Goal: Information Seeking & Learning: Check status

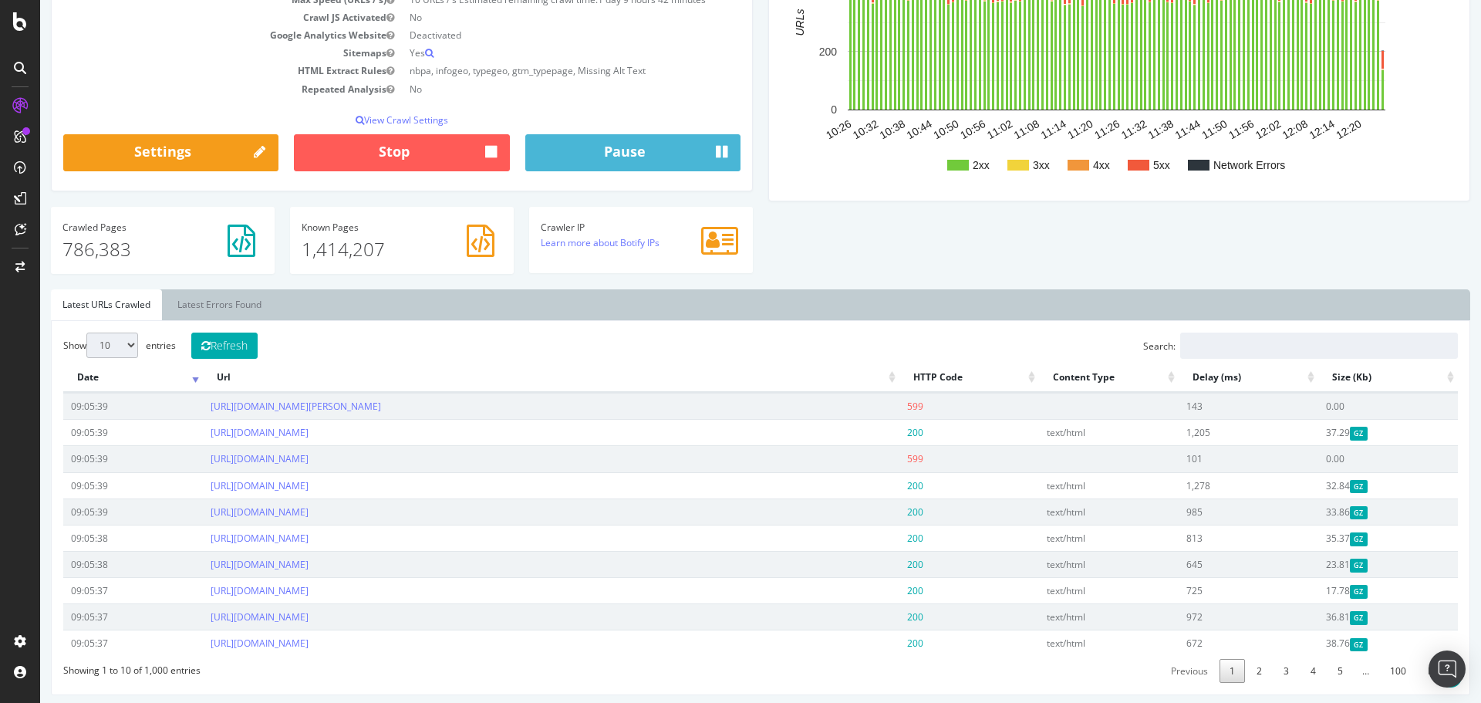
scroll to position [308, 0]
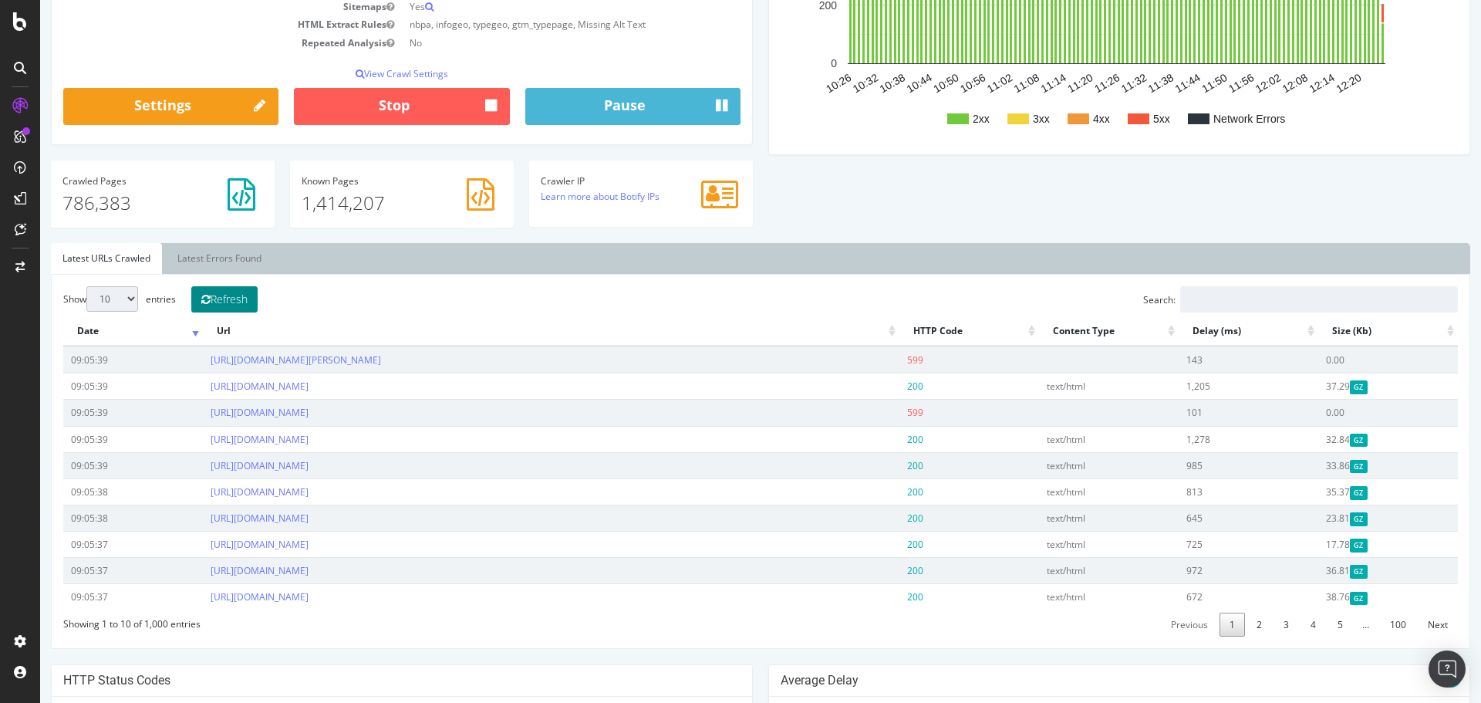
click at [227, 294] on button "Refresh" at bounding box center [224, 299] width 66 height 26
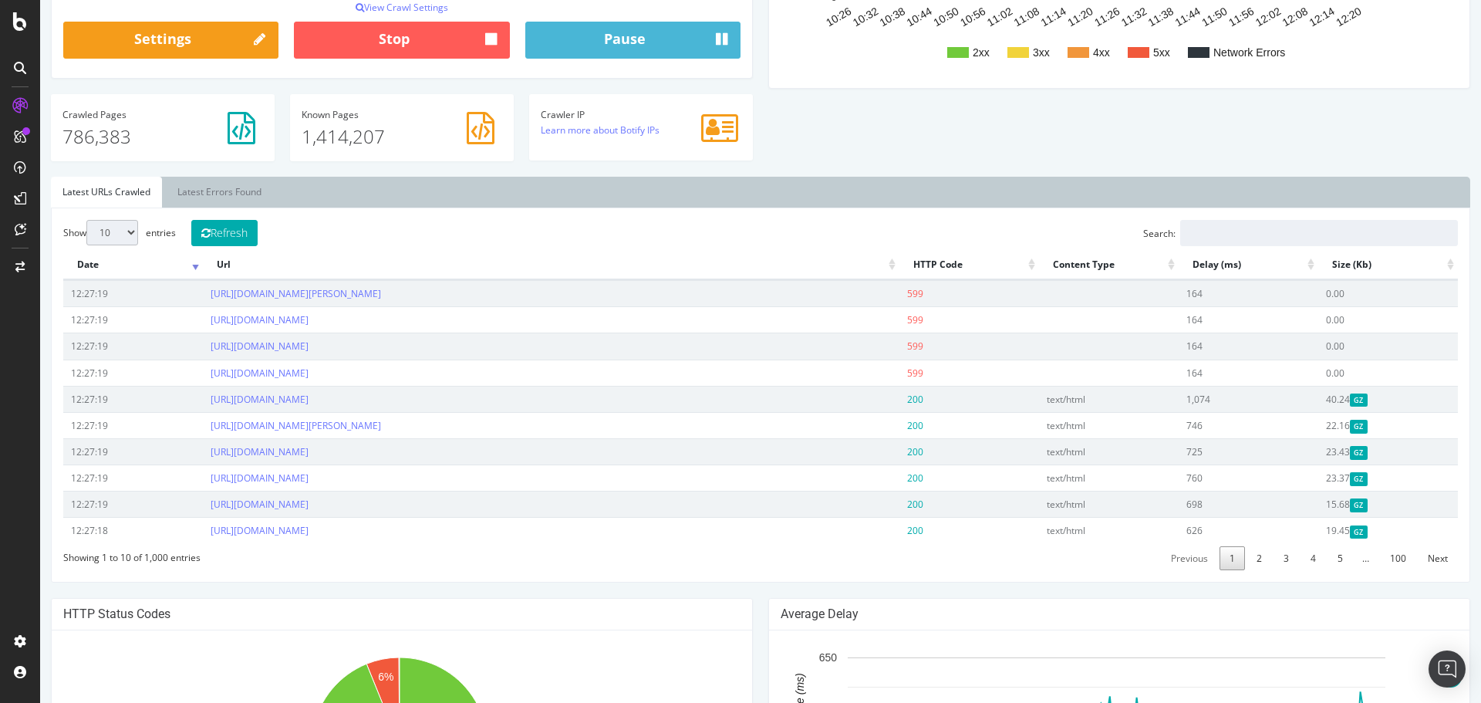
scroll to position [386, 0]
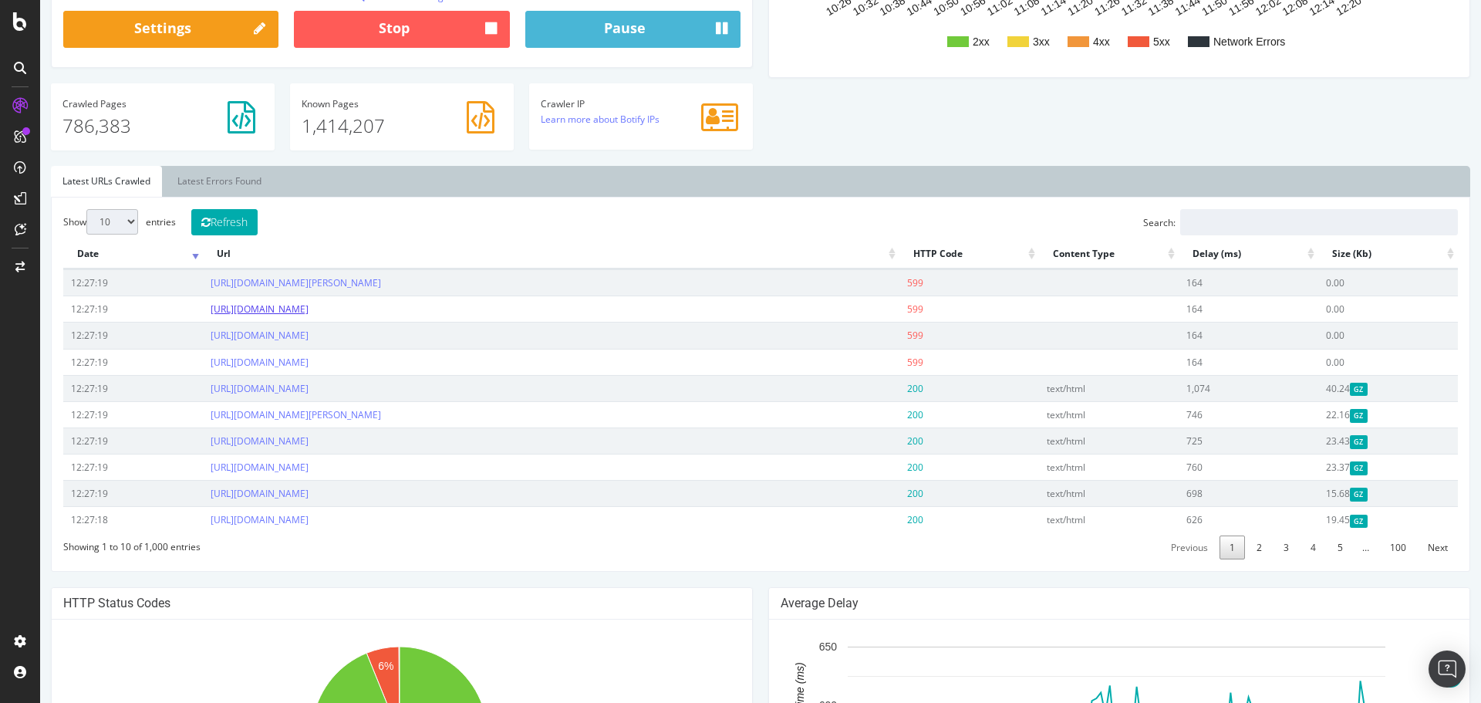
click at [308, 312] on link "[URL][DOMAIN_NAME]" at bounding box center [260, 308] width 98 height 13
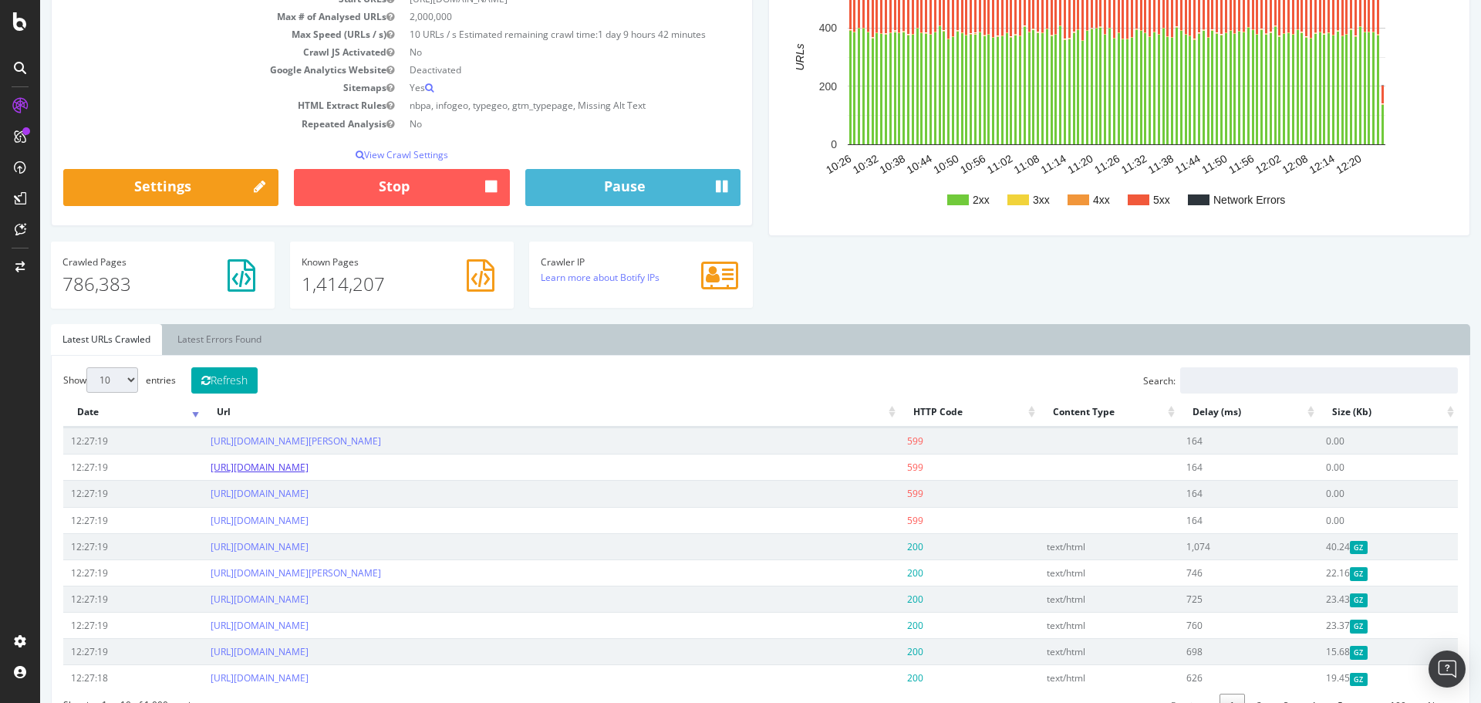
scroll to position [0, 0]
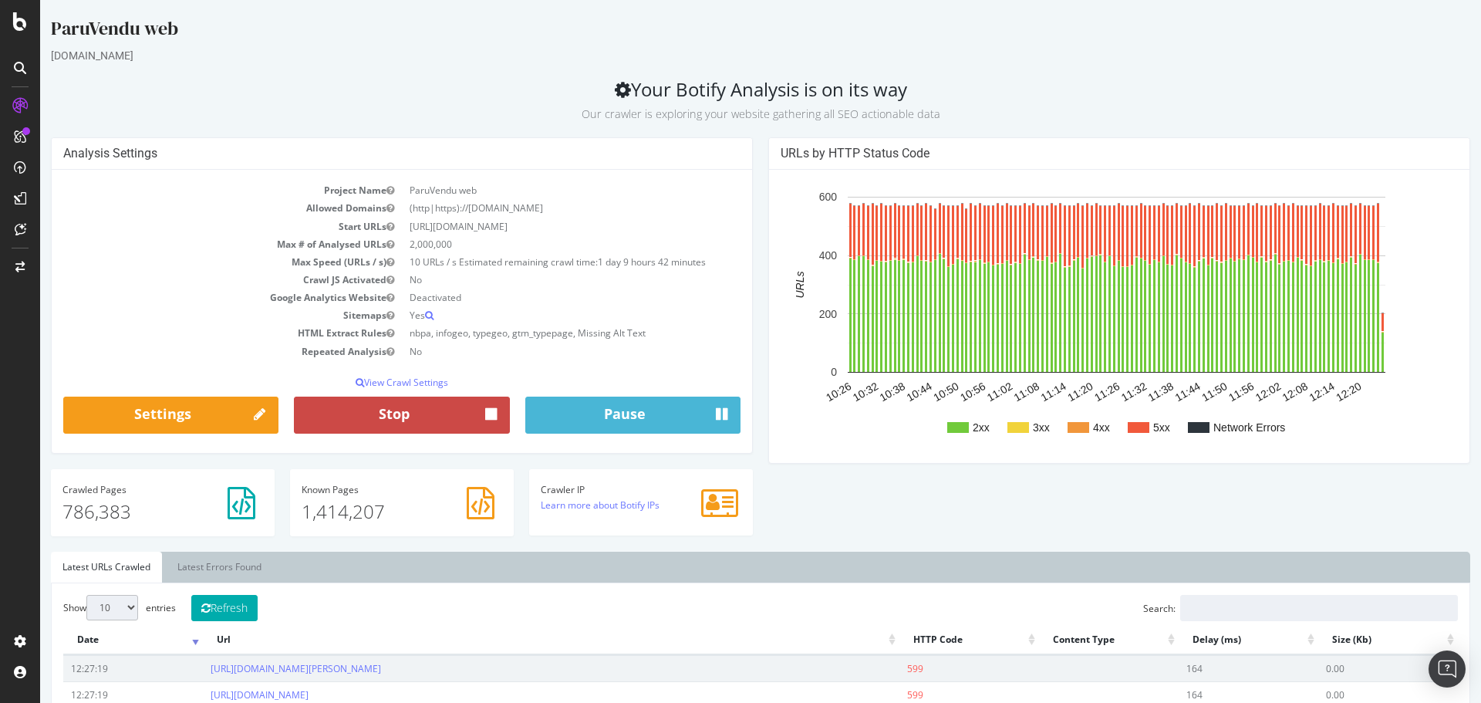
click at [375, 416] on button "Stop" at bounding box center [401, 414] width 215 height 37
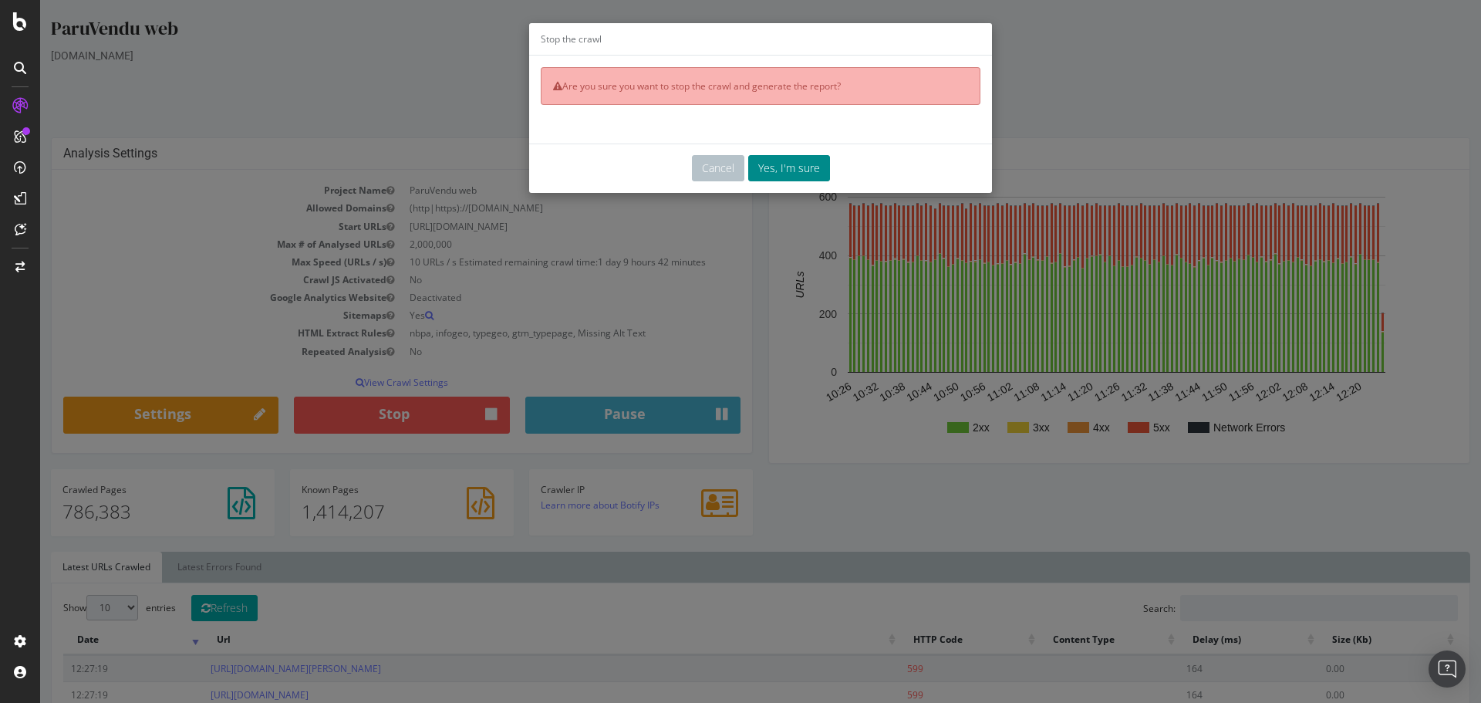
click at [766, 167] on button "Yes, I'm sure" at bounding box center [789, 168] width 82 height 26
click at [14, 22] on icon at bounding box center [20, 21] width 14 height 19
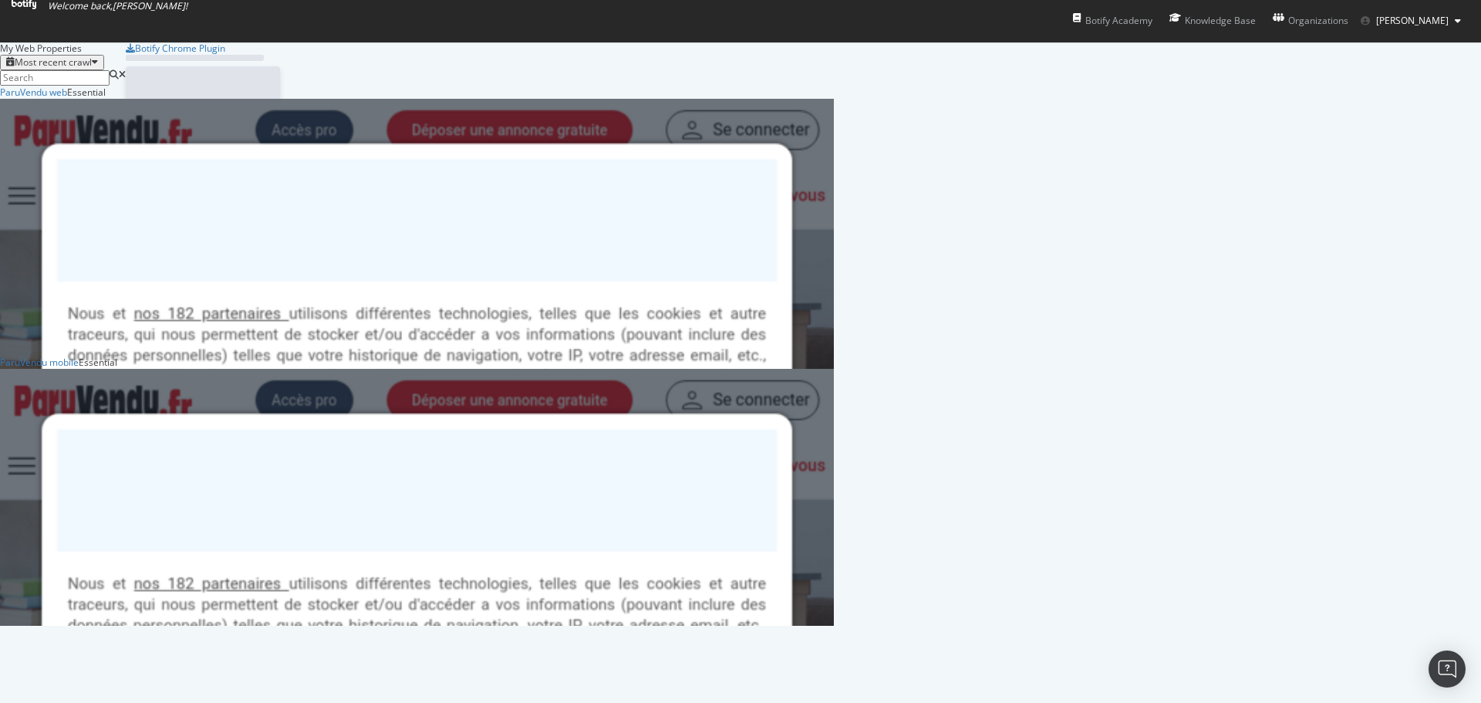
scroll to position [691, 1458]
click at [67, 99] on div "ParuVendu web" at bounding box center [33, 92] width 67 height 13
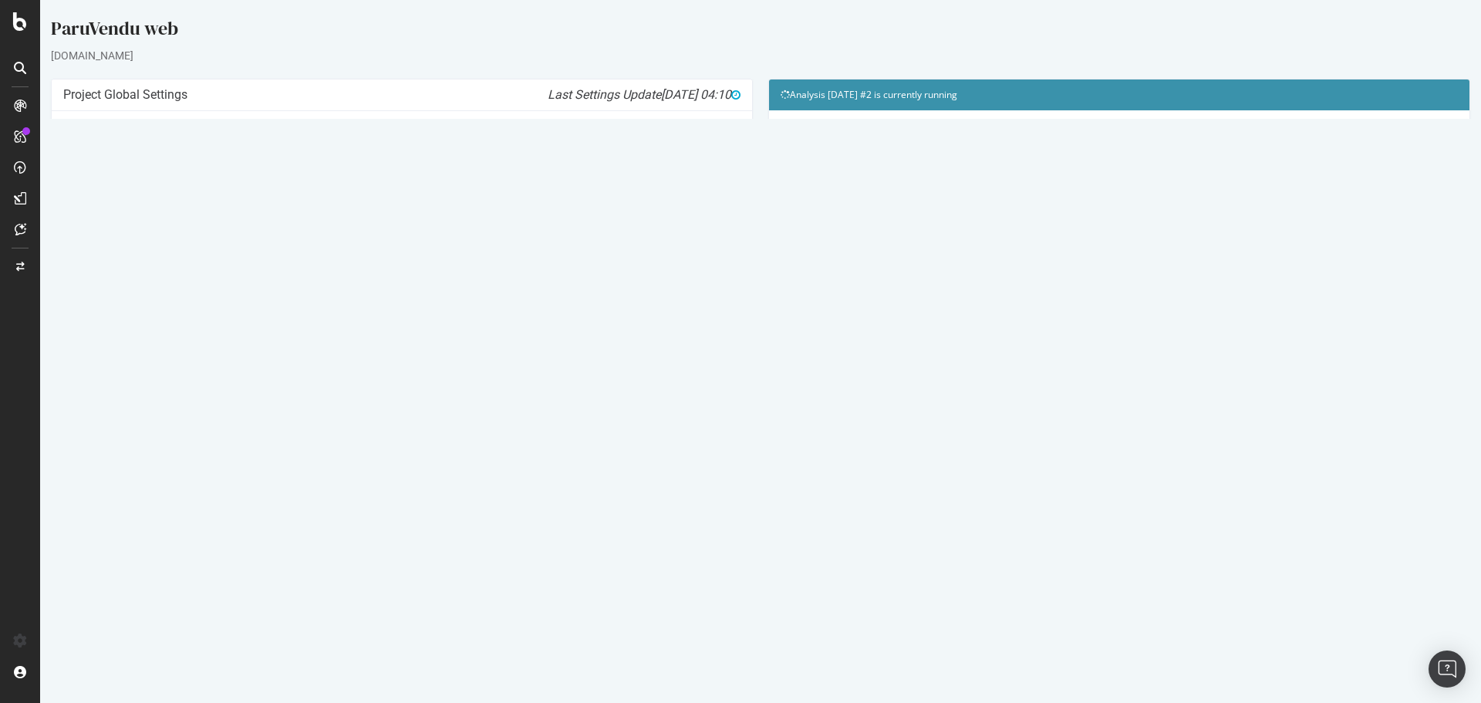
click at [144, 501] on link "[DATE] #2 crawl" at bounding box center [109, 503] width 69 height 13
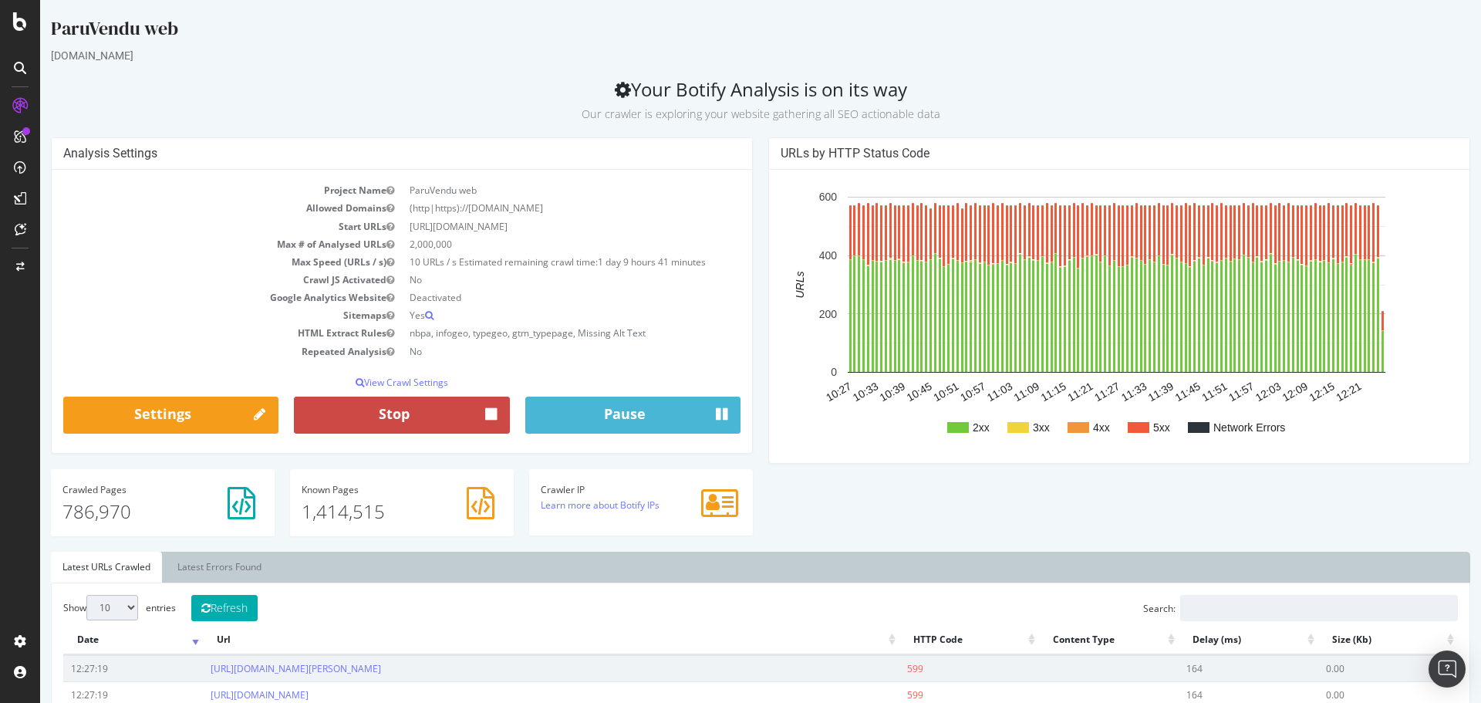
click at [421, 415] on button "Stop" at bounding box center [401, 414] width 215 height 37
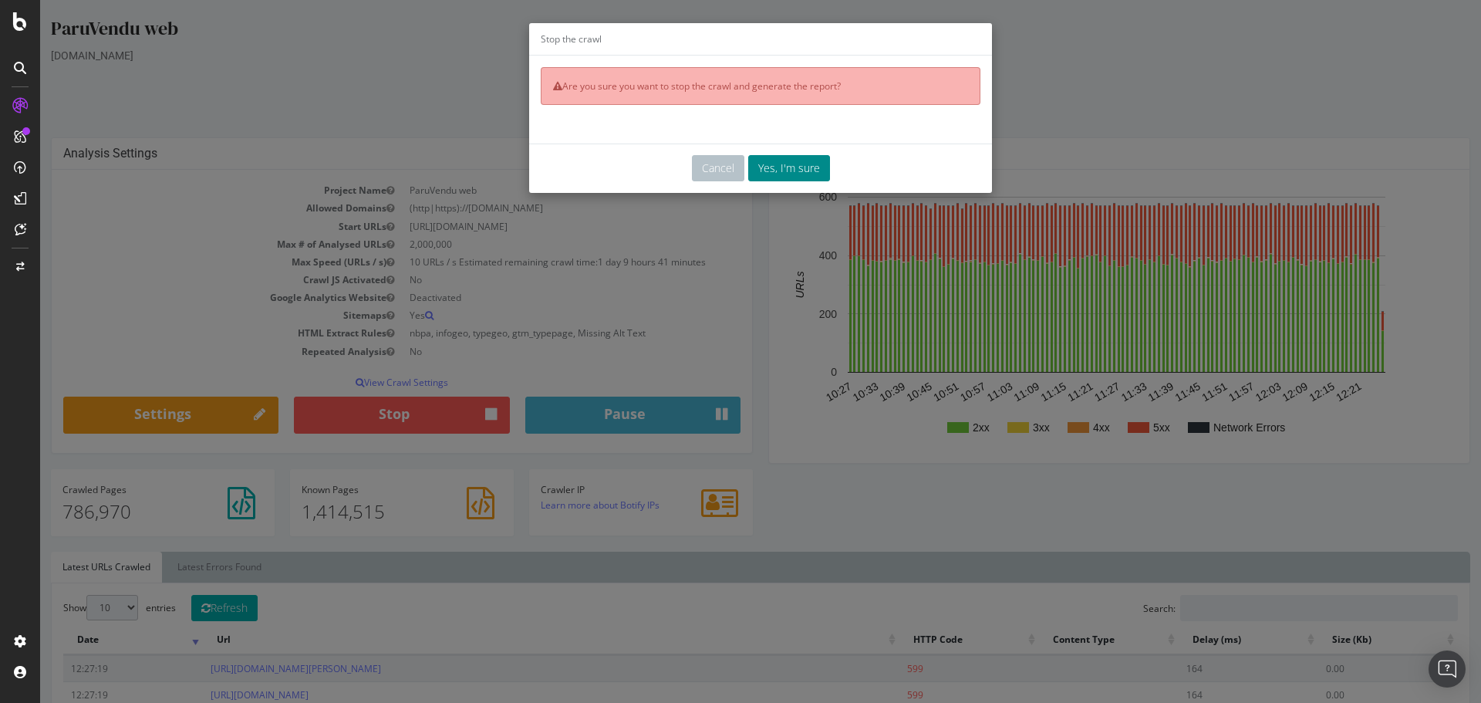
click at [784, 170] on button "Yes, I'm sure" at bounding box center [789, 168] width 82 height 26
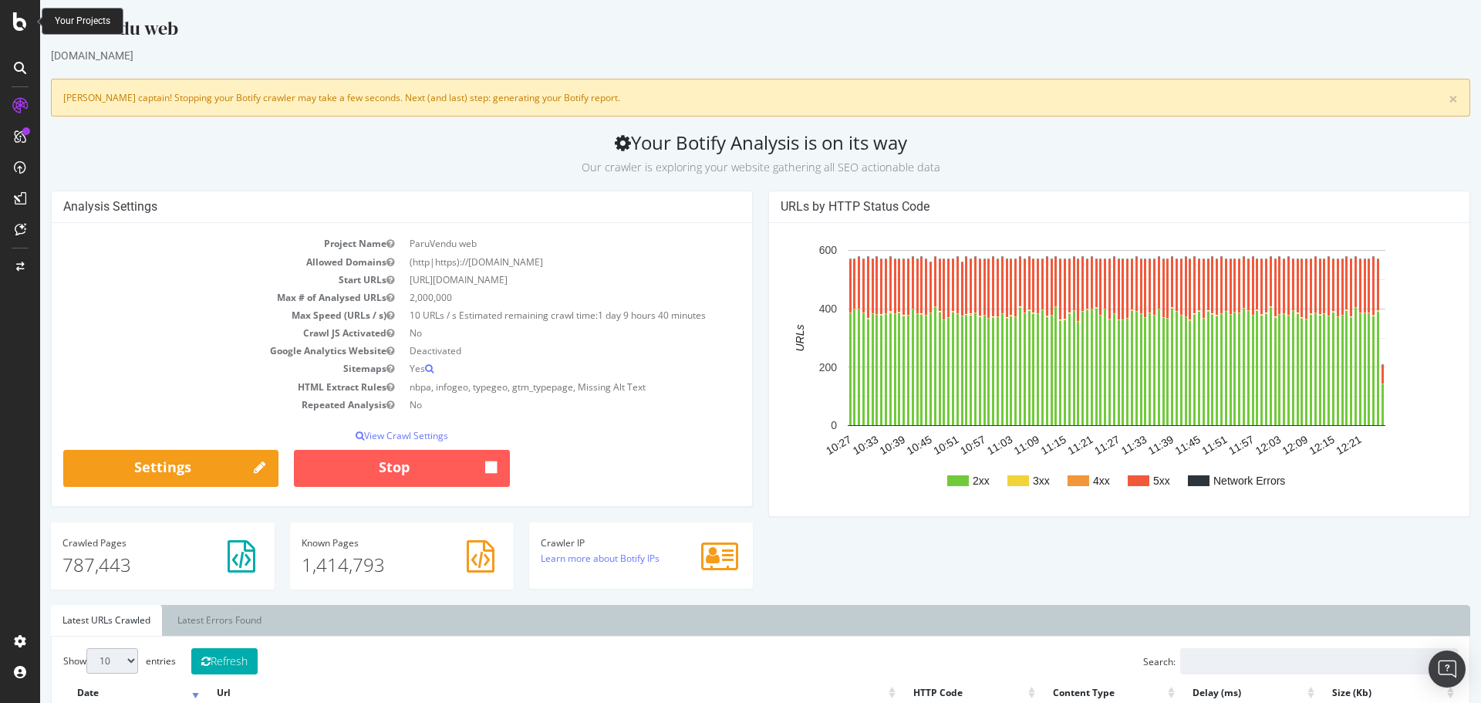
click at [22, 21] on icon at bounding box center [20, 21] width 14 height 19
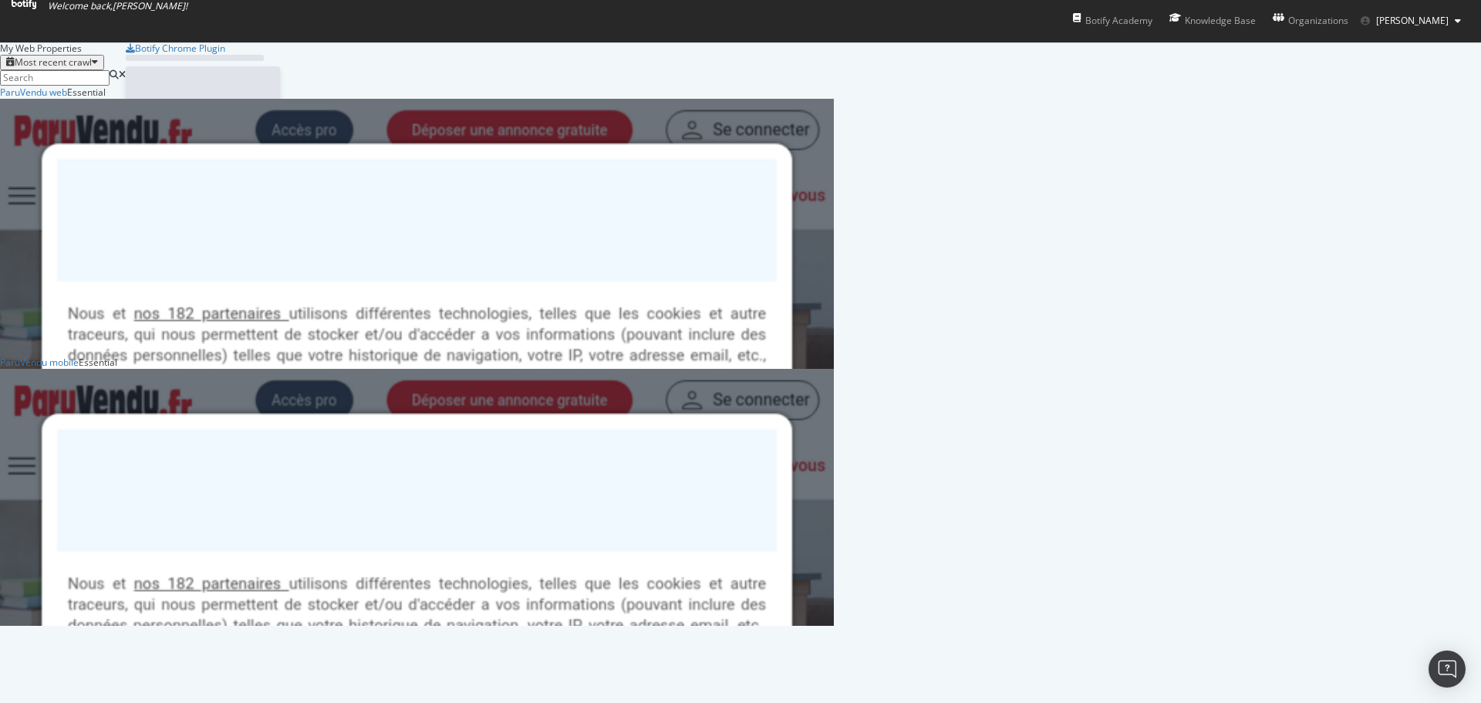
scroll to position [691, 1458]
